Goal: Task Accomplishment & Management: Use online tool/utility

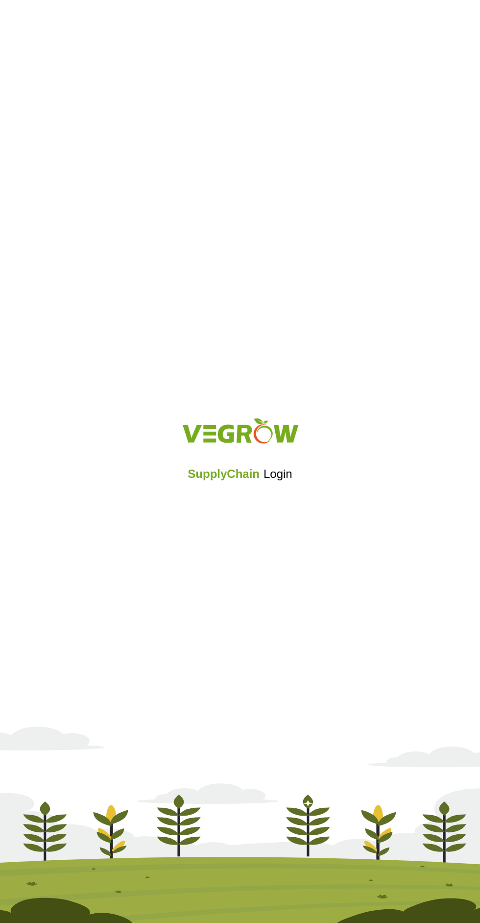
click at [244, 501] on iframe at bounding box center [240, 501] width 117 height 22
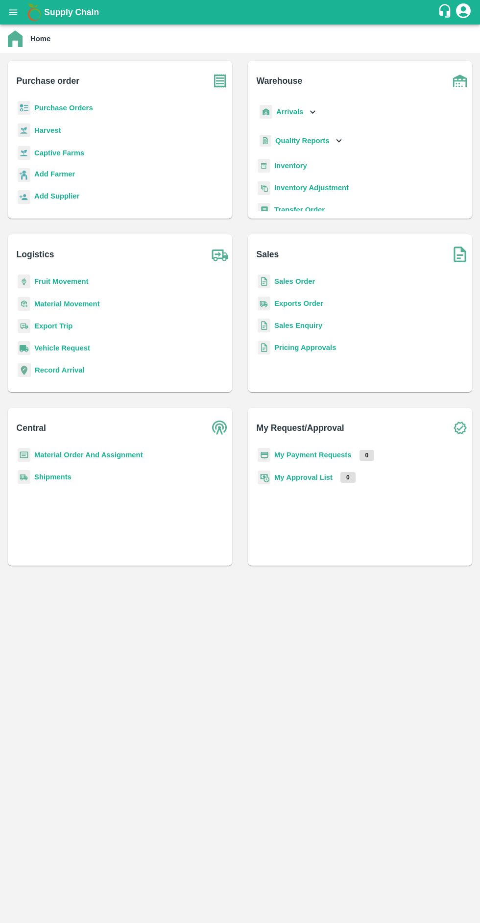
click at [19, 13] on icon "open drawer" at bounding box center [13, 12] width 11 height 11
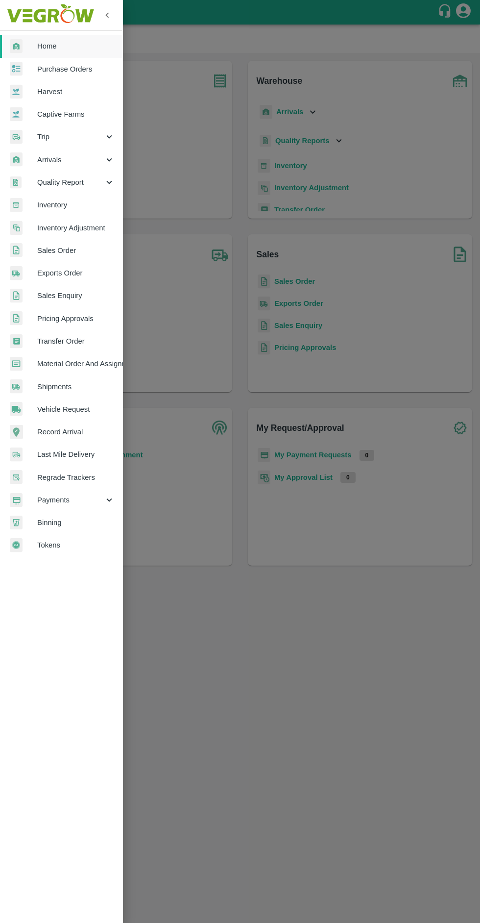
click at [99, 178] on span "Quality Report" at bounding box center [70, 182] width 67 height 11
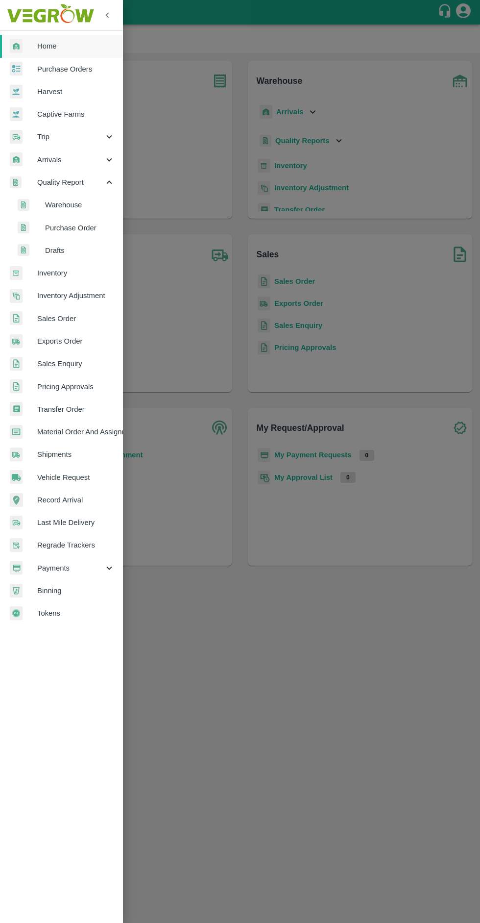
click at [68, 276] on span "Inventory" at bounding box center [75, 273] width 77 height 11
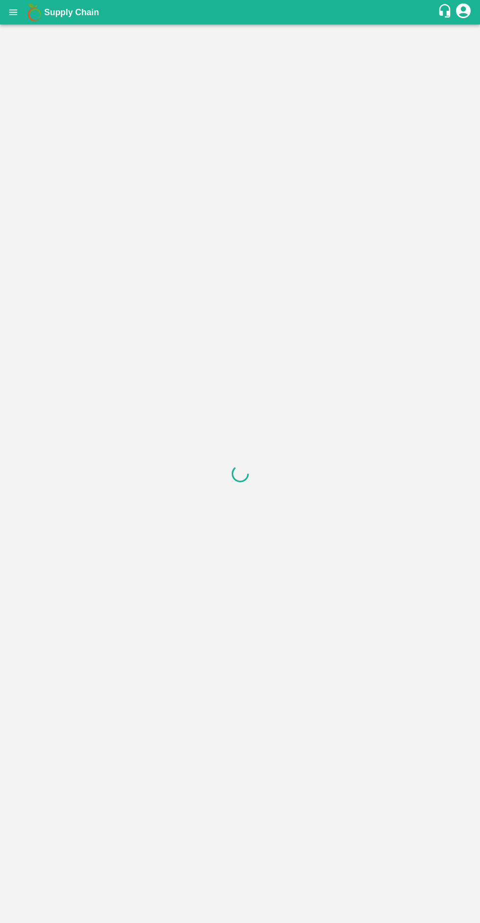
click at [18, 11] on icon "open drawer" at bounding box center [13, 12] width 11 height 11
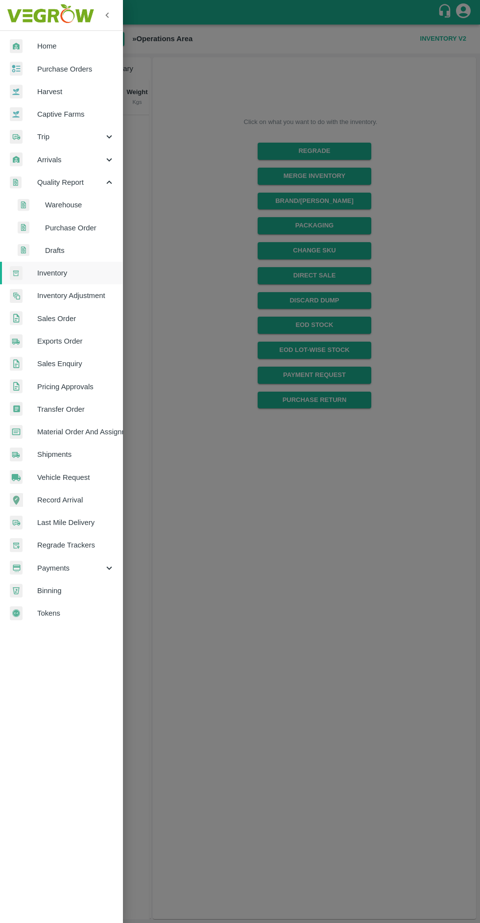
click at [59, 481] on span "Vehicle Request" at bounding box center [75, 477] width 77 height 11
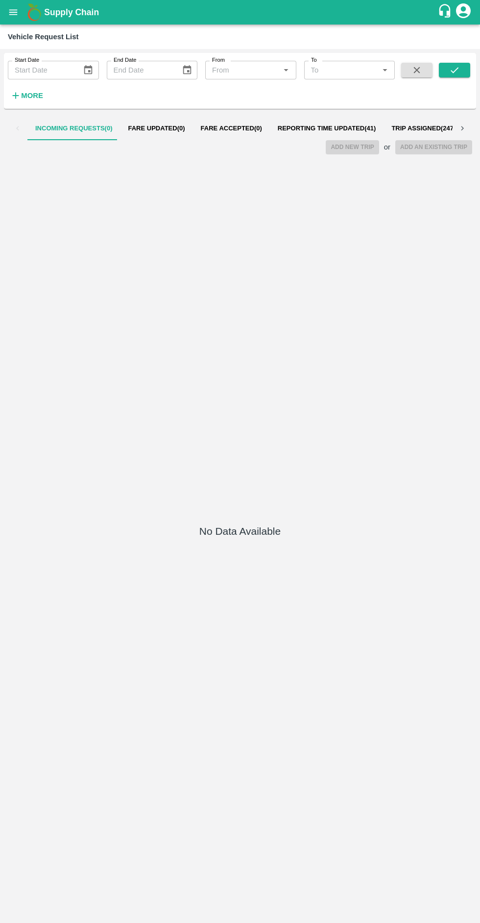
click at [293, 128] on span "Reporting Time Updated ( 41 )" at bounding box center [327, 129] width 99 height 8
